Goal: Task Accomplishment & Management: Manage account settings

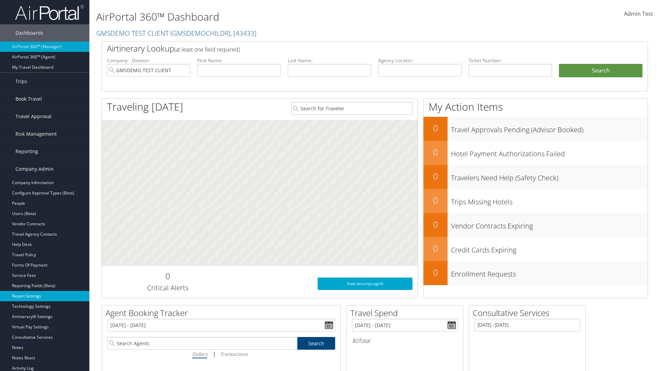
click at [45, 296] on link "Report Settings" at bounding box center [44, 296] width 89 height 10
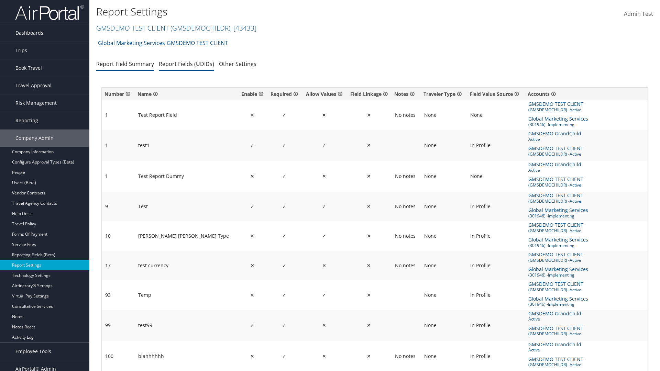
click at [186, 64] on link "Report Fields (UDIDs)" at bounding box center [186, 64] width 55 height 8
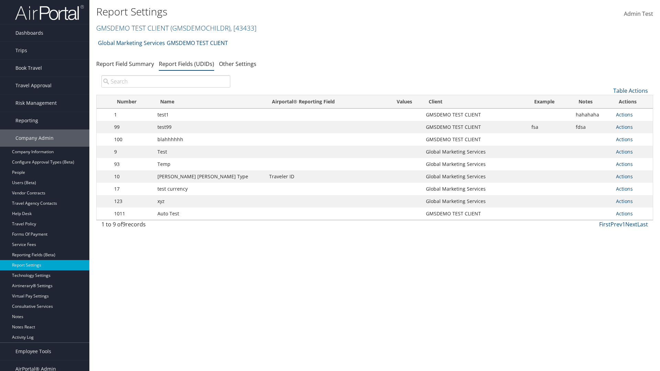
click at [166, 81] on input "search" at bounding box center [165, 81] width 129 height 12
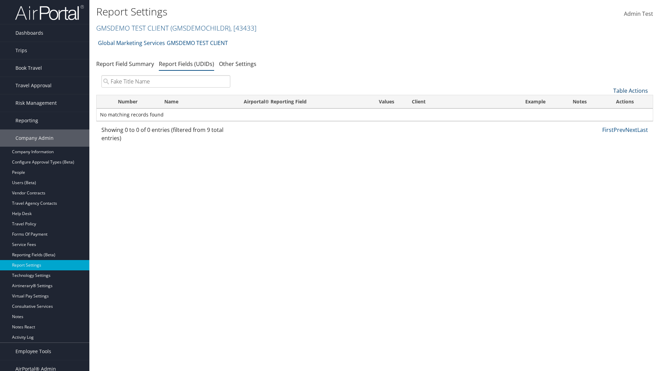
type input "Fake Title Name"
click at [630, 91] on link "Table Actions" at bounding box center [630, 91] width 35 height 8
click at [607, 101] on link "New Record" at bounding box center [607, 102] width 90 height 12
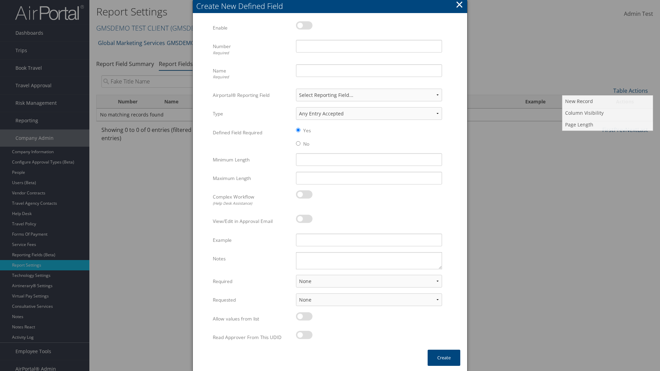
click at [304, 25] on label at bounding box center [304, 25] width 16 height 8
click at [304, 25] on input "checkbox" at bounding box center [301, 26] width 4 height 4
checkbox input "true"
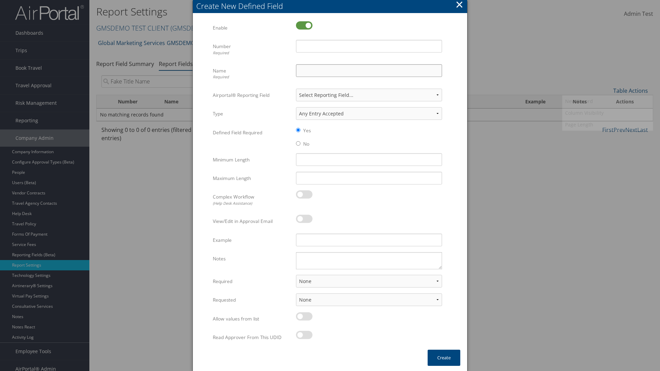
click at [369, 70] on input "Name Required" at bounding box center [369, 70] width 146 height 13
type input "Fake Title Name"
click at [369, 46] on input "Number Required" at bounding box center [369, 46] width 146 height 13
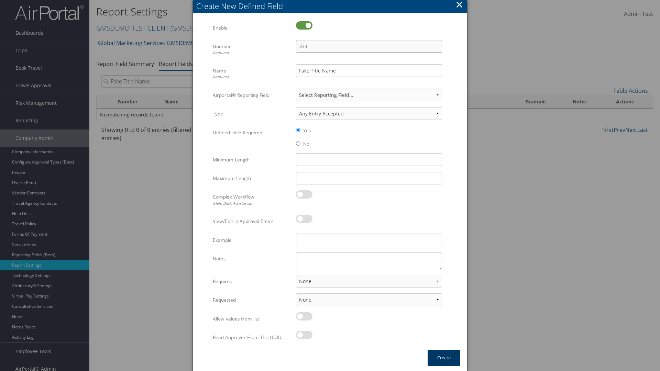
type input "333"
click at [444, 358] on button "Create" at bounding box center [443, 358] width 33 height 16
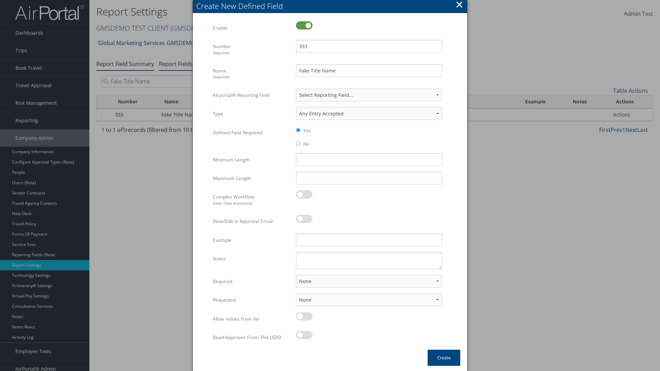
click at [125, 60] on link "Report Field Summary" at bounding box center [125, 64] width 58 height 8
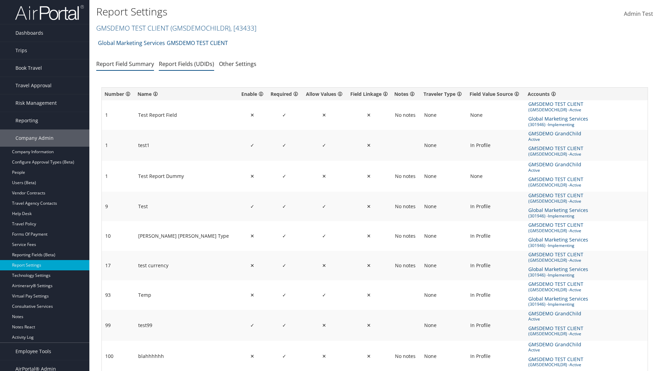
click at [186, 64] on link "Report Fields (UDIDs)" at bounding box center [186, 64] width 55 height 8
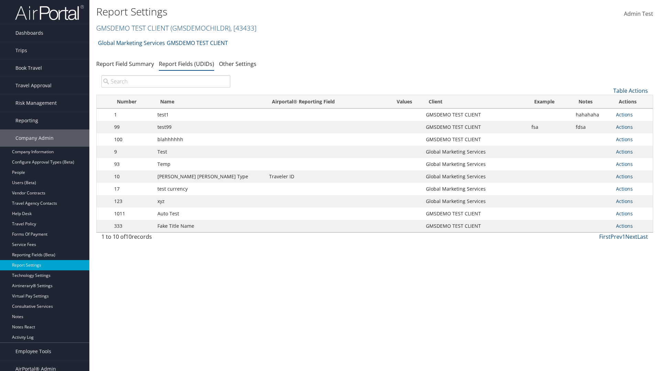
click at [166, 81] on input "search" at bounding box center [165, 81] width 129 height 12
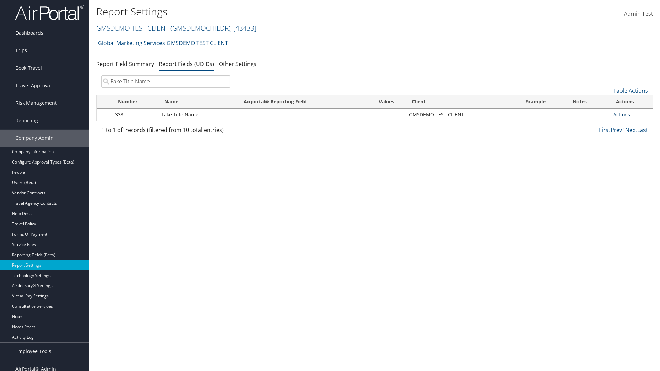
type input "Fake Title Name"
click at [621, 114] on link "Actions" at bounding box center [621, 114] width 17 height 7
click at [594, 160] on link "Delete" at bounding box center [594, 160] width 68 height 12
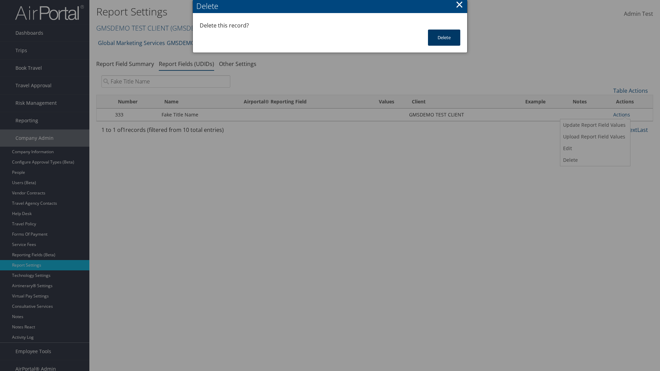
click at [444, 37] on button "Delete" at bounding box center [444, 38] width 32 height 16
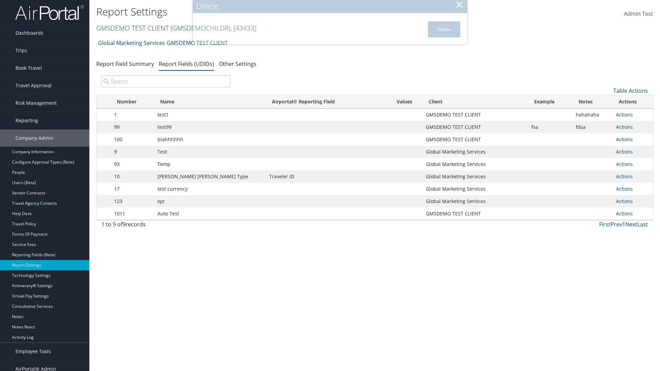
click at [166, 81] on input "search" at bounding box center [165, 81] width 129 height 12
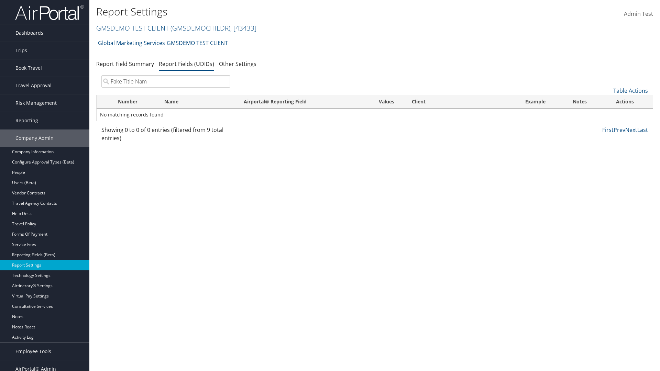
type input "Fake Title Name"
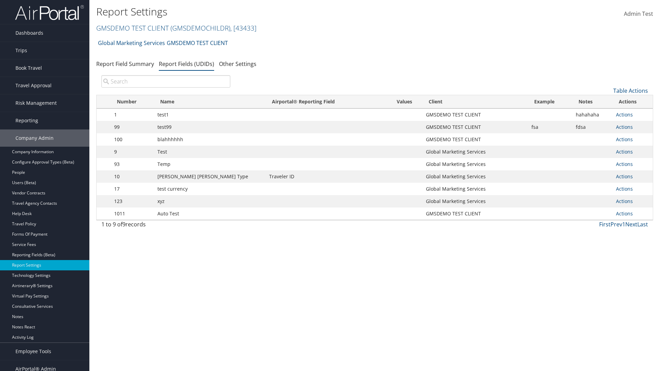
click at [166, 81] on input "search" at bounding box center [165, 81] width 129 height 12
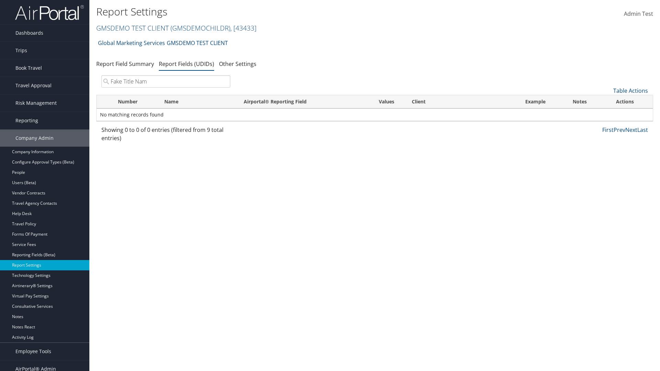
type input "Fake Title Name"
